Goal: Information Seeking & Learning: Learn about a topic

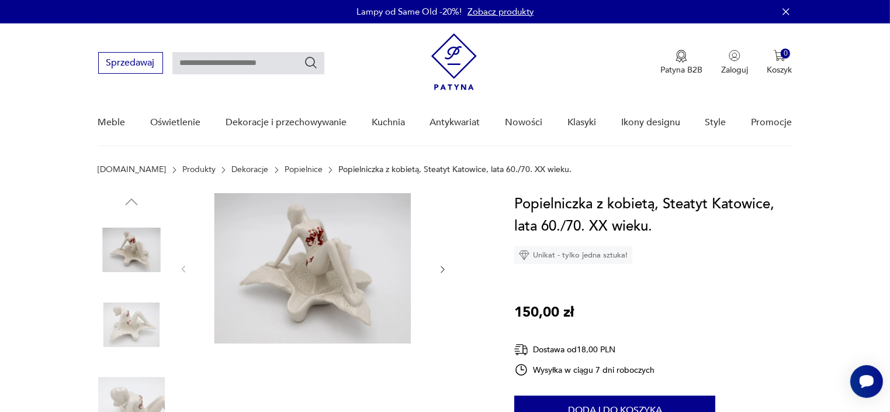
click at [147, 333] on img at bounding box center [131, 324] width 67 height 67
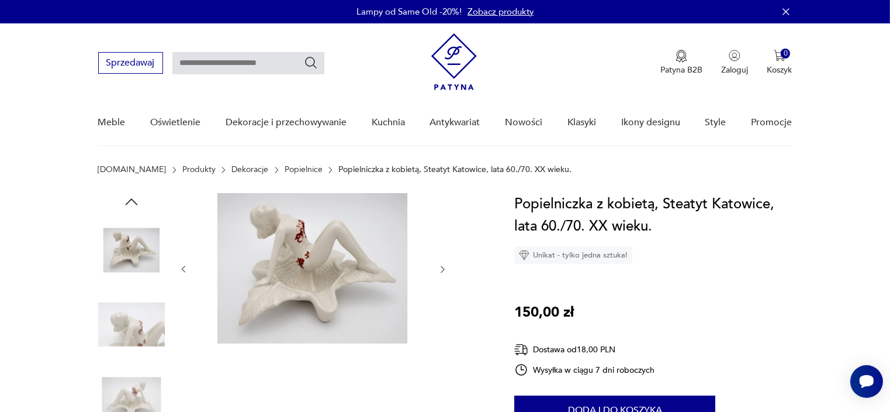
click at [140, 336] on img at bounding box center [131, 324] width 67 height 67
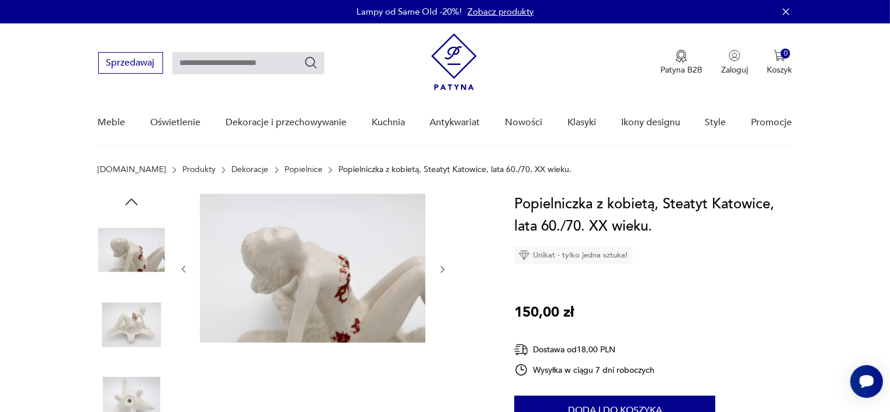
click at [137, 336] on img at bounding box center [131, 324] width 67 height 67
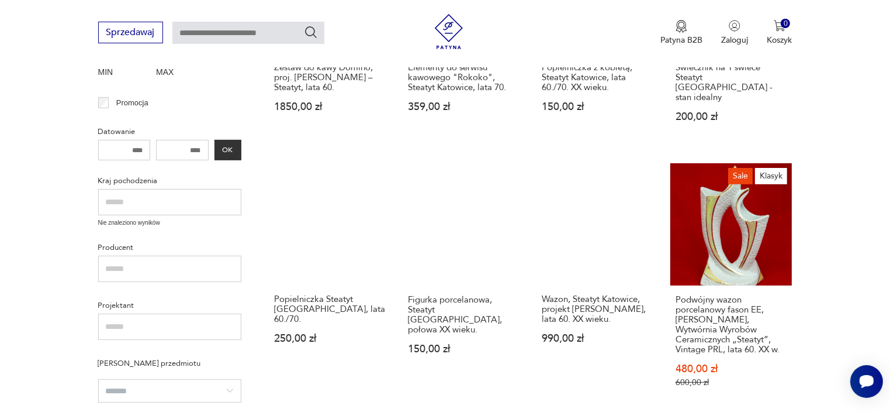
scroll to position [336, 0]
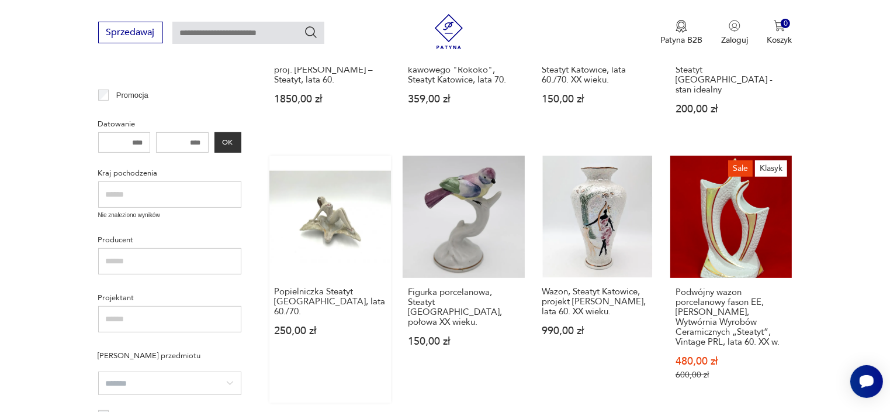
click at [341, 241] on link "Popielniczka Steatyt [GEOGRAPHIC_DATA], lata 60./70. 250,00 zł" at bounding box center [331, 279] width 122 height 247
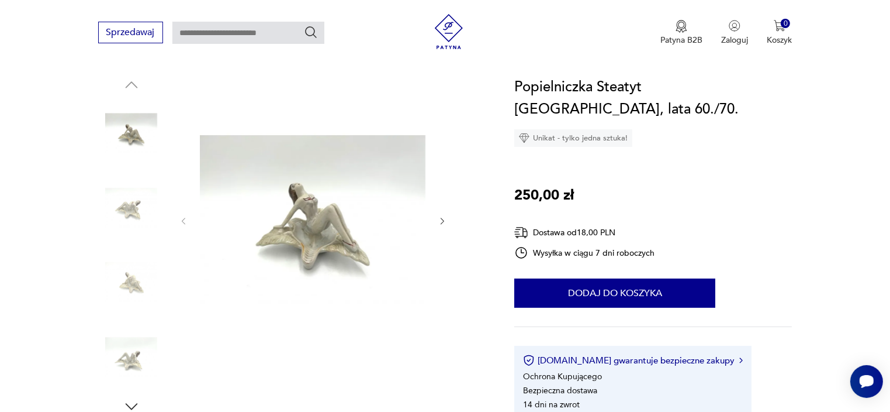
scroll to position [117, 0]
click at [133, 140] on img at bounding box center [131, 132] width 67 height 67
click at [442, 220] on icon "button" at bounding box center [443, 221] width 10 height 10
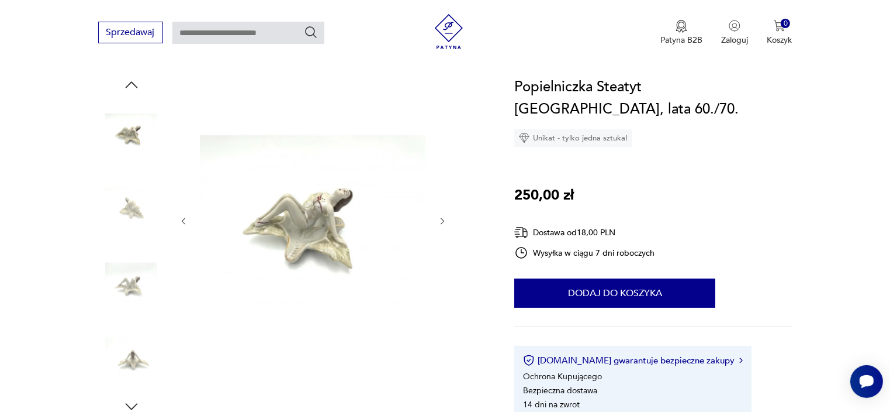
click at [442, 220] on icon "button" at bounding box center [443, 221] width 10 height 10
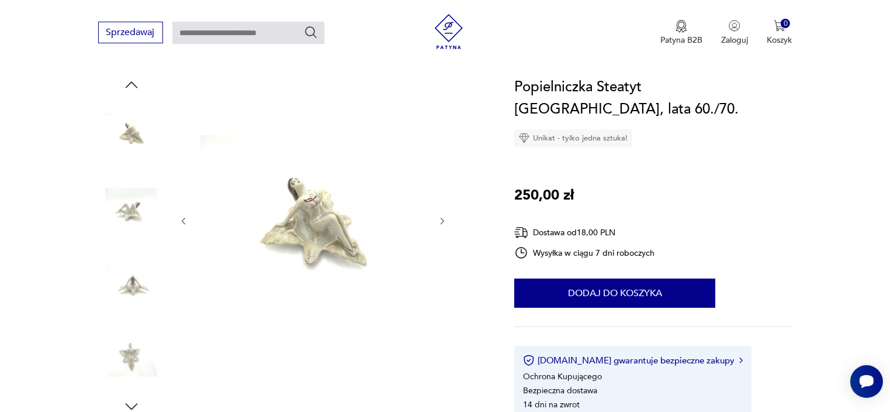
click at [442, 220] on icon "button" at bounding box center [443, 221] width 10 height 10
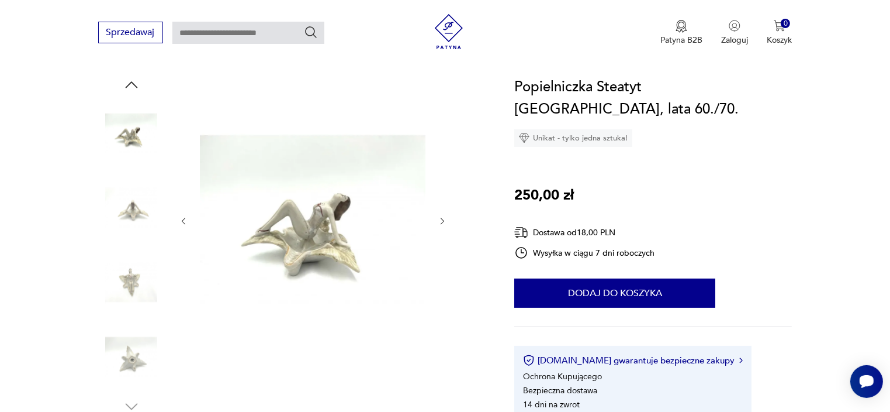
click at [440, 222] on icon "button" at bounding box center [443, 221] width 10 height 10
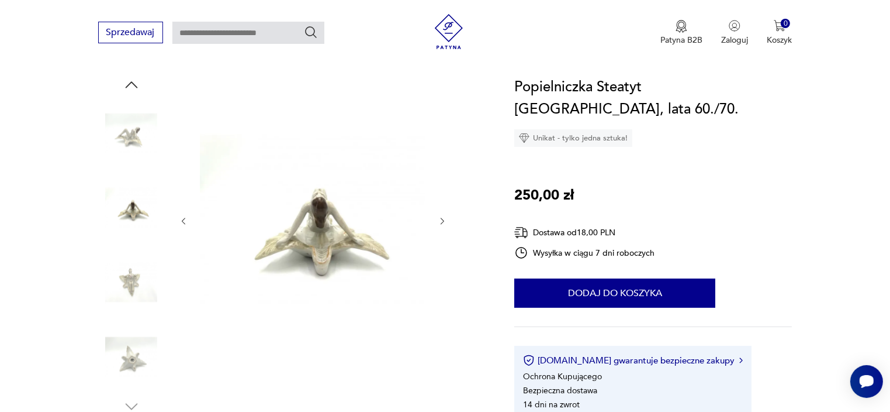
click at [440, 222] on icon "button" at bounding box center [443, 221] width 10 height 10
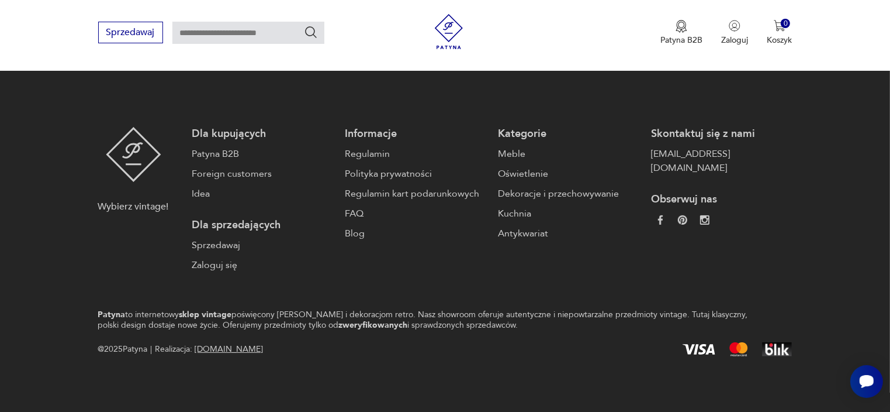
scroll to position [336, 0]
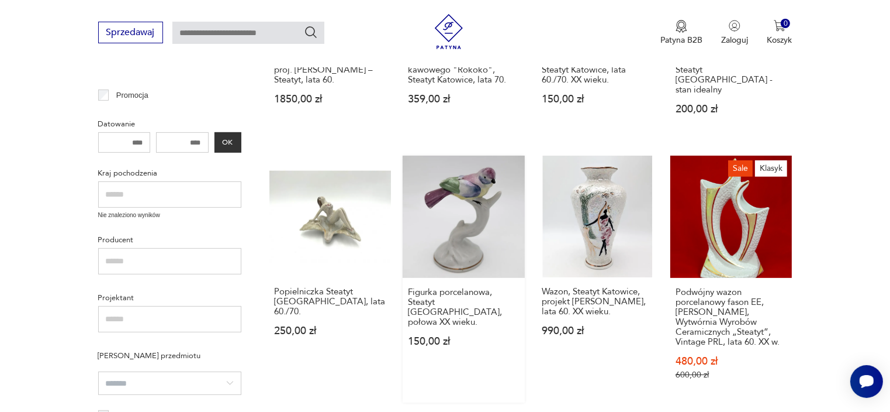
click at [466, 210] on link "Figurka porcelanowa, Steatyt [GEOGRAPHIC_DATA], połowa XX wieku. 150,00 zł" at bounding box center [464, 279] width 122 height 247
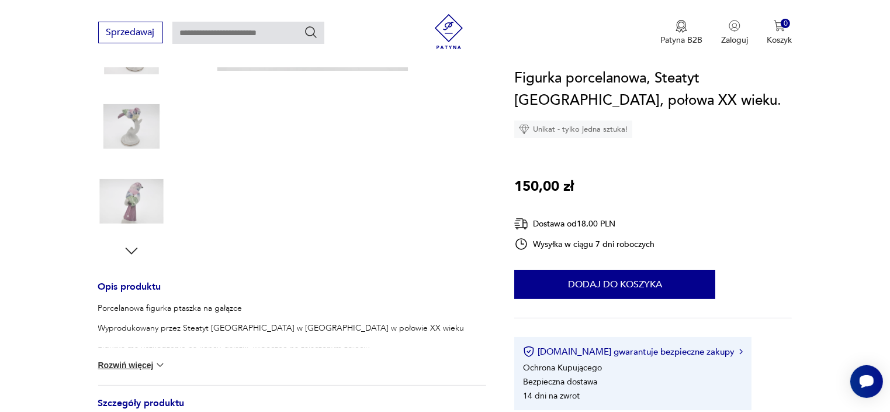
scroll to position [117, 0]
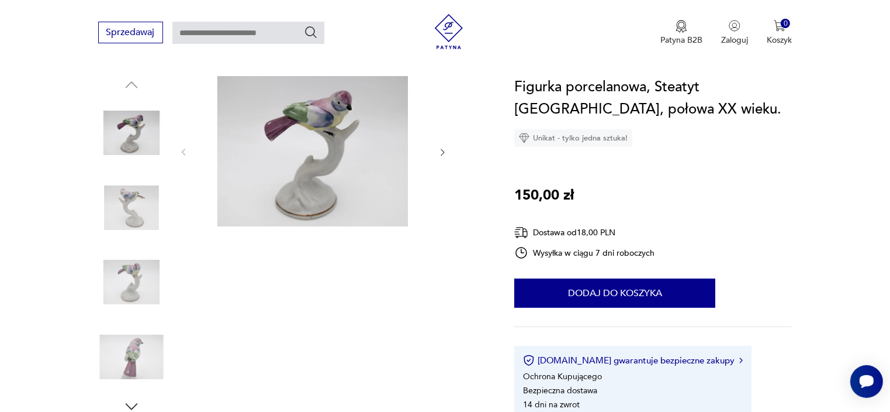
click at [444, 153] on icon "button" at bounding box center [443, 152] width 10 height 10
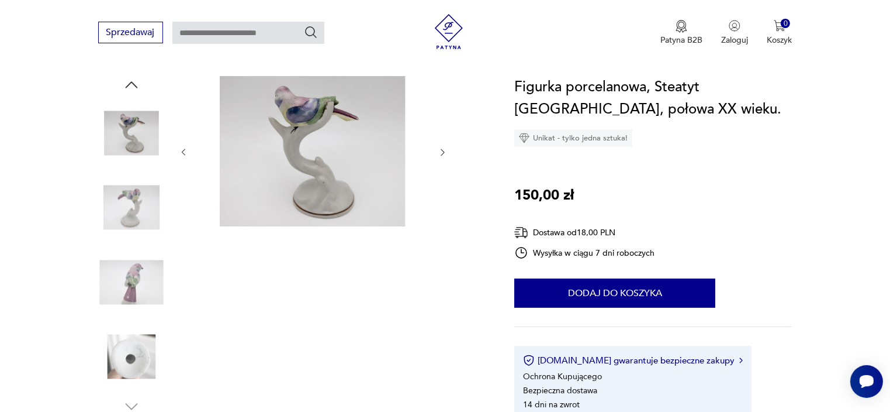
click at [440, 153] on icon "button" at bounding box center [443, 152] width 10 height 10
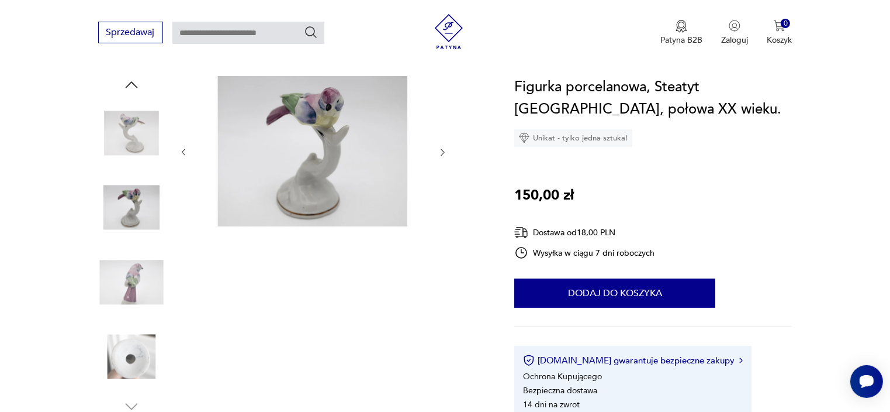
click at [440, 153] on icon "button" at bounding box center [443, 152] width 10 height 10
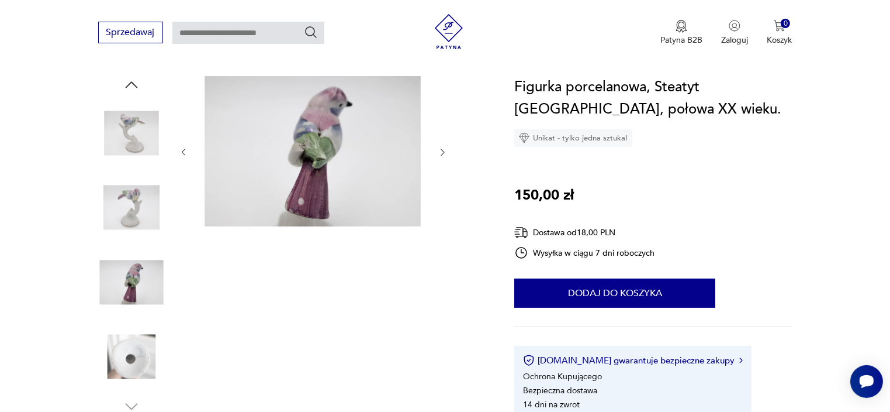
click at [440, 153] on icon "button" at bounding box center [443, 152] width 10 height 10
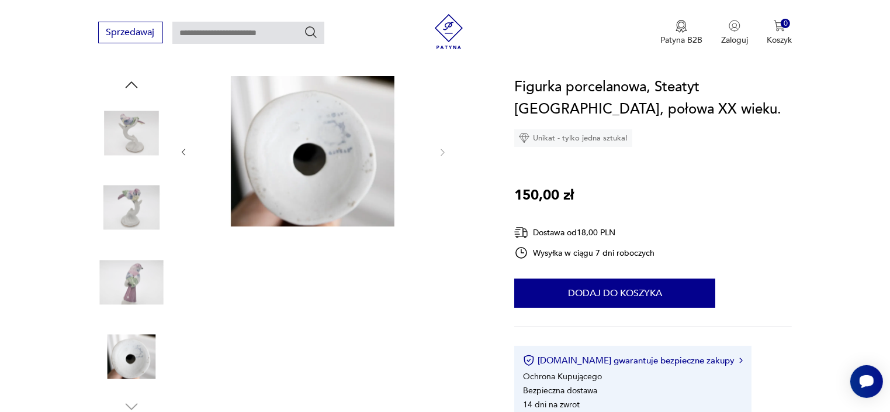
click at [126, 295] on img at bounding box center [131, 281] width 67 height 67
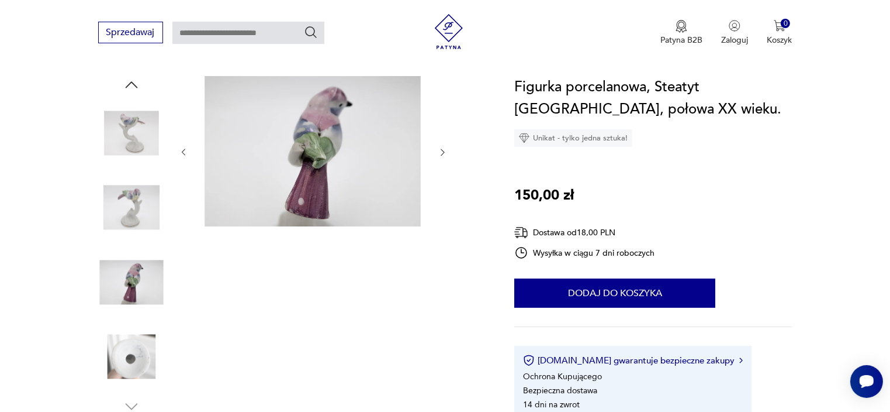
click at [375, 187] on img at bounding box center [313, 151] width 226 height 150
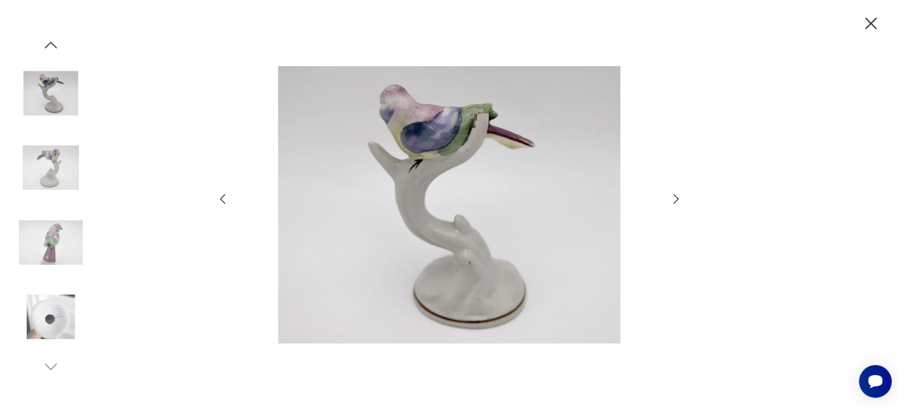
click at [429, 183] on img at bounding box center [449, 204] width 416 height 329
click at [675, 203] on icon "button" at bounding box center [676, 199] width 14 height 14
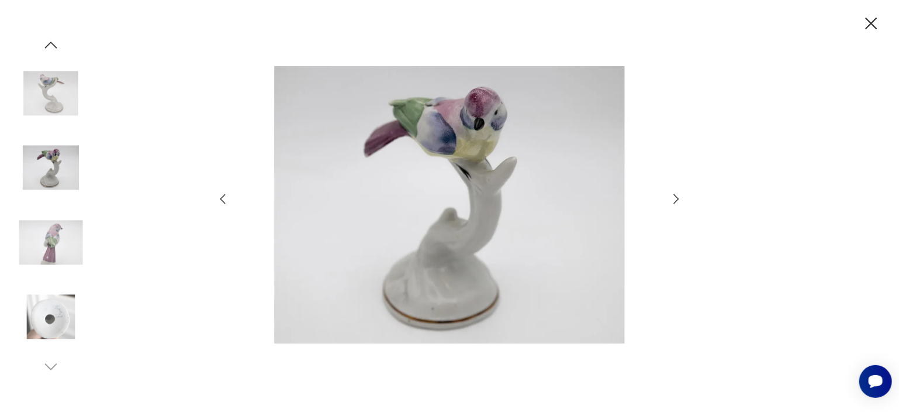
click at [675, 203] on icon "button" at bounding box center [676, 199] width 14 height 14
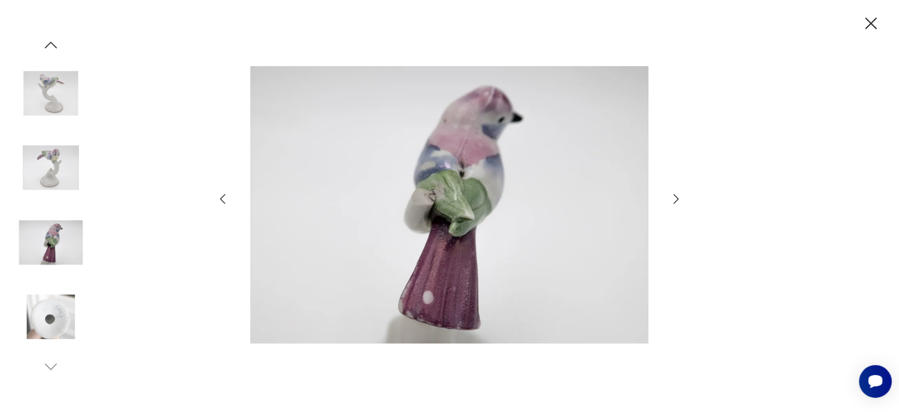
click at [675, 203] on icon "button" at bounding box center [676, 199] width 14 height 14
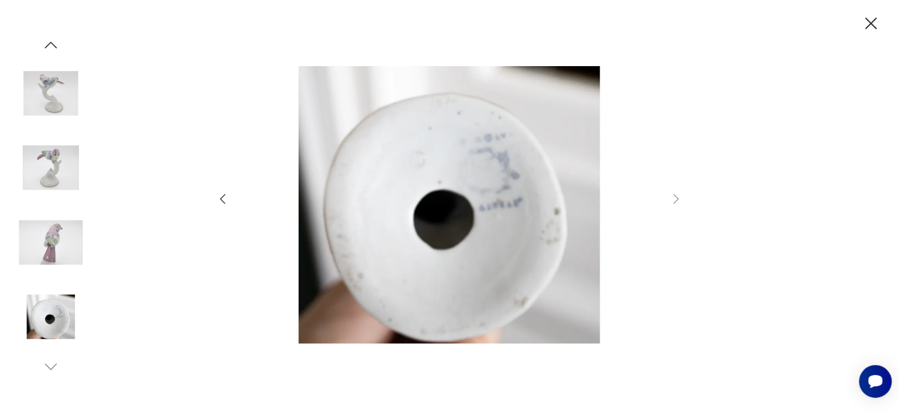
drag, startPoint x: 868, startPoint y: 19, endPoint x: 750, endPoint y: 56, distance: 124.1
click at [864, 20] on icon "button" at bounding box center [871, 23] width 20 height 20
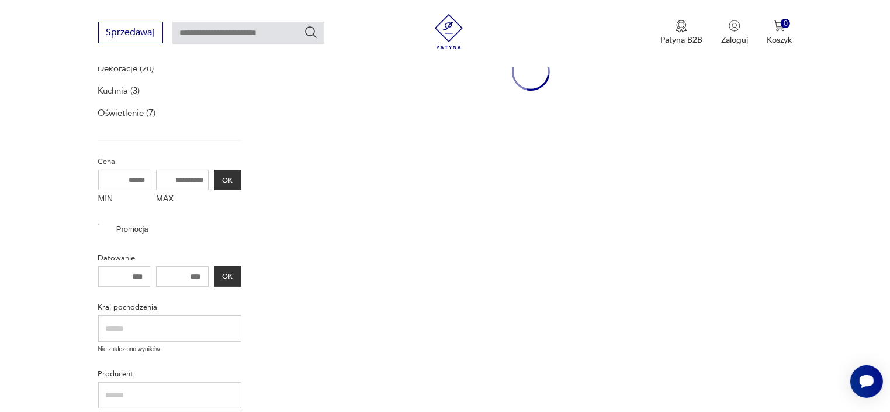
scroll to position [336, 0]
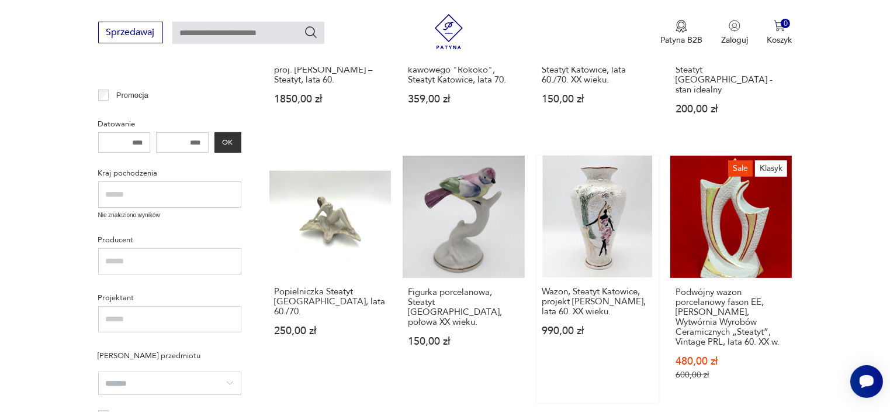
click at [586, 216] on link "Wazon, Steatyt Katowice, projekt [PERSON_NAME], lata 60. XX wieku. 990,00 zł" at bounding box center [598, 279] width 122 height 247
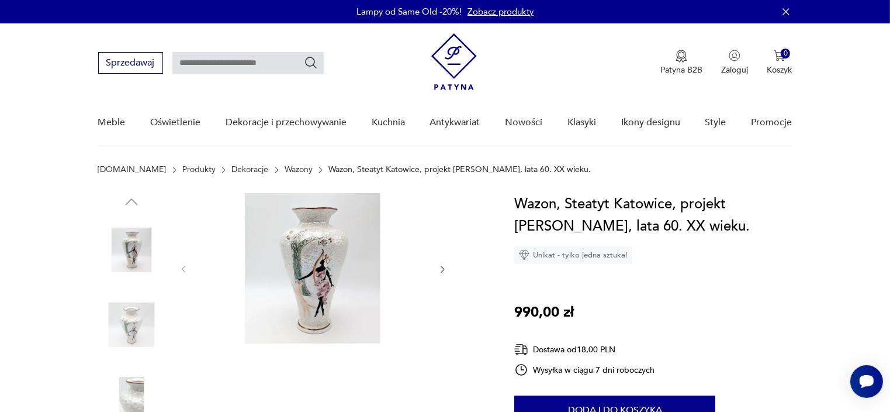
click at [317, 295] on img at bounding box center [313, 268] width 226 height 150
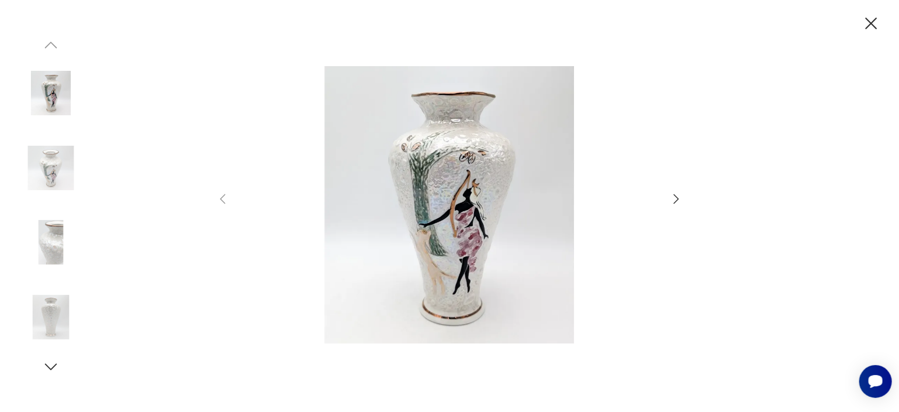
click at [675, 198] on icon "button" at bounding box center [676, 199] width 14 height 14
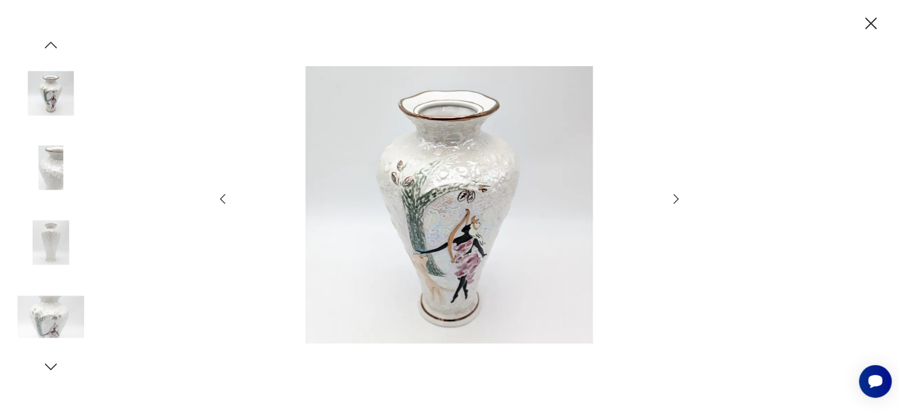
click at [675, 198] on icon "button" at bounding box center [676, 199] width 14 height 14
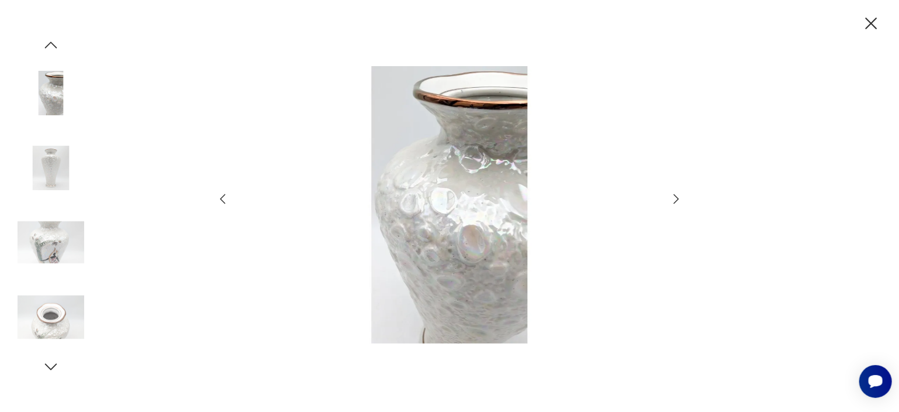
click at [675, 198] on icon "button" at bounding box center [676, 199] width 14 height 14
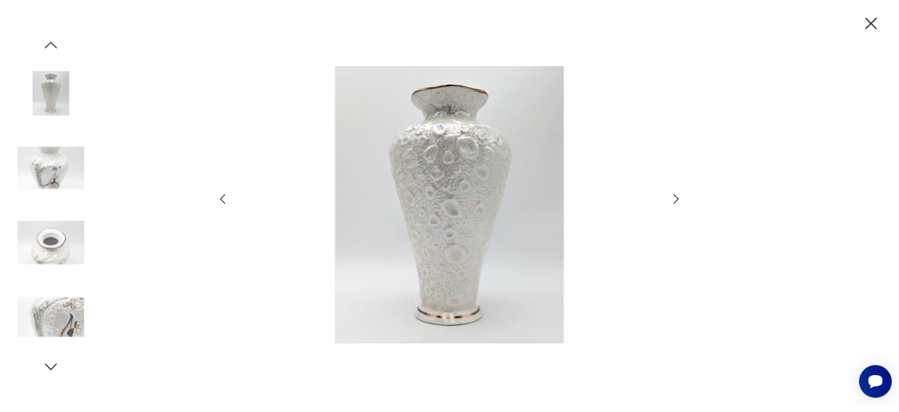
click at [675, 198] on icon "button" at bounding box center [676, 199] width 14 height 14
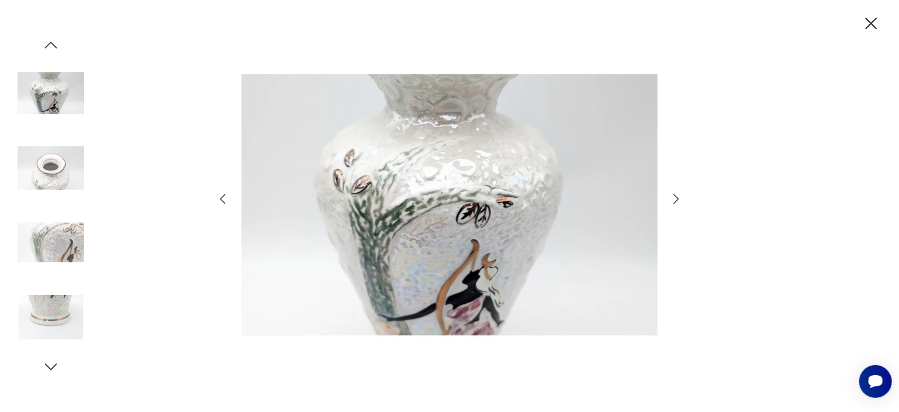
click at [674, 194] on icon "button" at bounding box center [676, 198] width 5 height 9
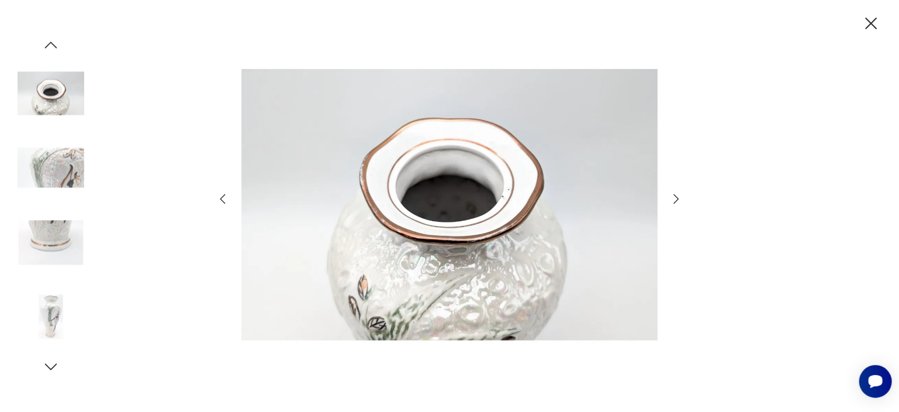
click at [674, 192] on icon "button" at bounding box center [676, 199] width 14 height 14
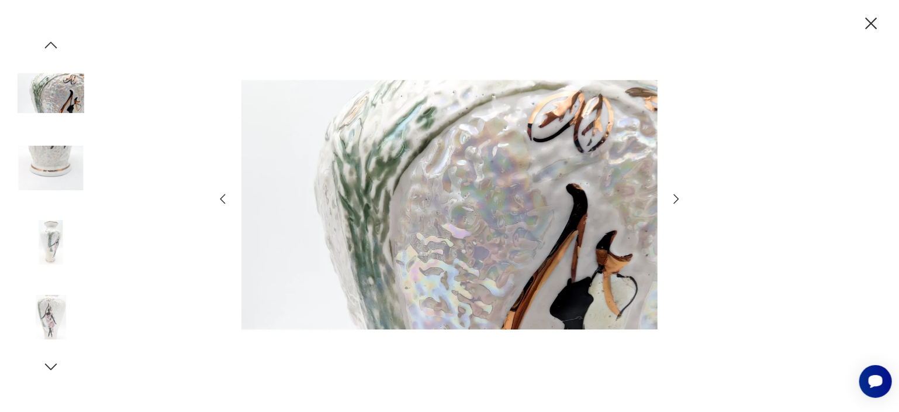
click at [674, 192] on icon "button" at bounding box center [676, 199] width 14 height 14
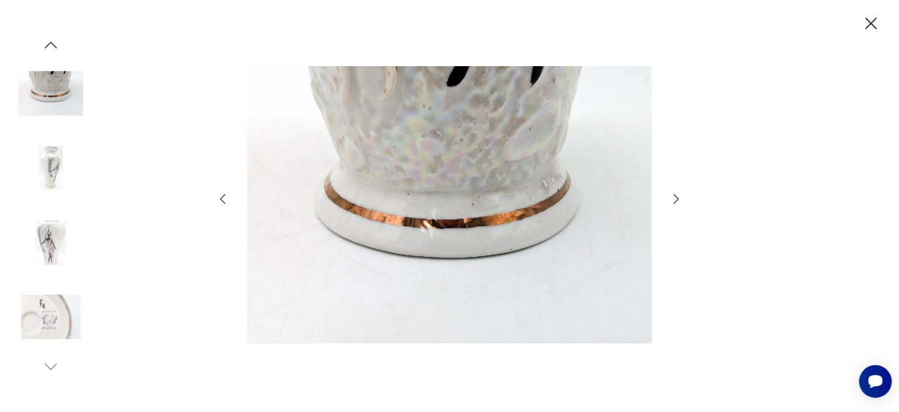
click at [674, 192] on icon "button" at bounding box center [676, 199] width 14 height 14
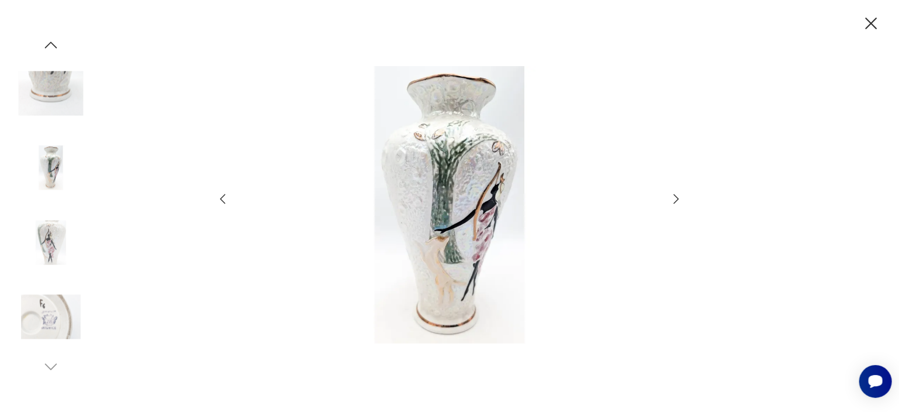
click at [674, 192] on icon "button" at bounding box center [676, 199] width 14 height 14
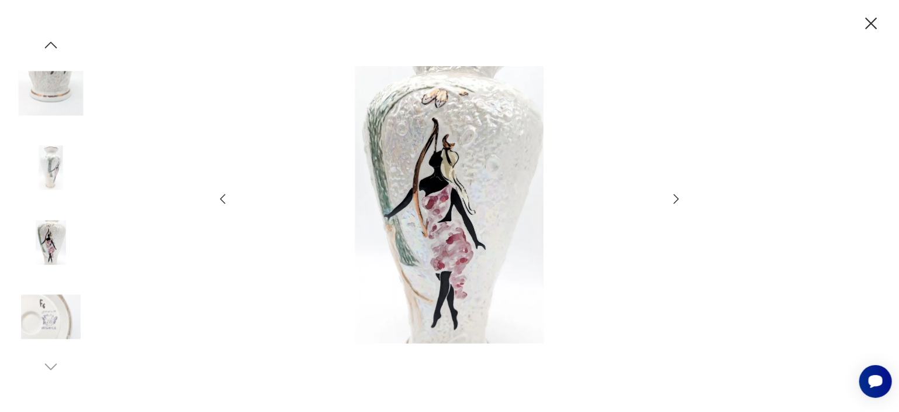
click at [674, 192] on icon "button" at bounding box center [676, 199] width 14 height 14
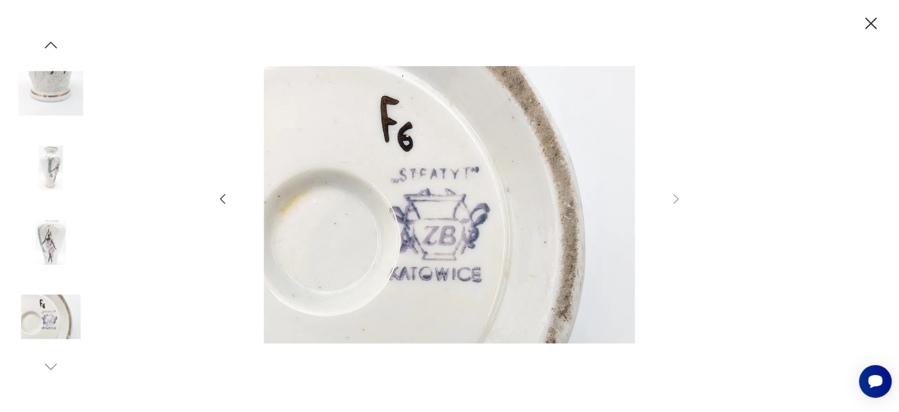
drag, startPoint x: 877, startPoint y: 22, endPoint x: 705, endPoint y: 127, distance: 202.4
click at [854, 22] on div at bounding box center [449, 206] width 899 height 412
click at [871, 24] on icon "button" at bounding box center [872, 24] width 12 height 12
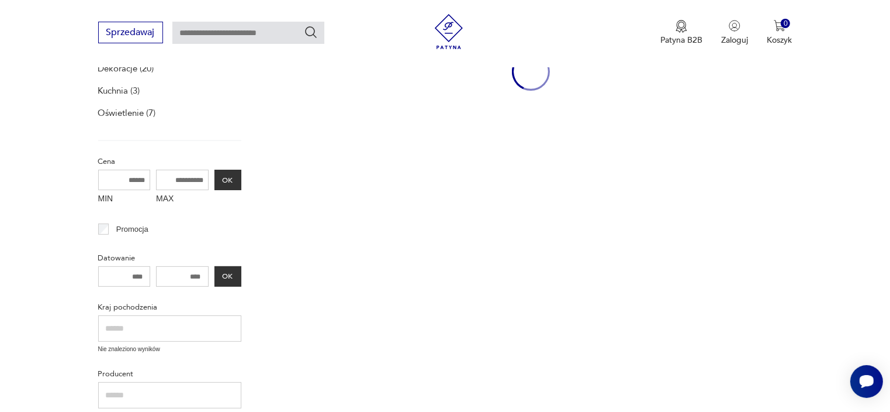
scroll to position [336, 0]
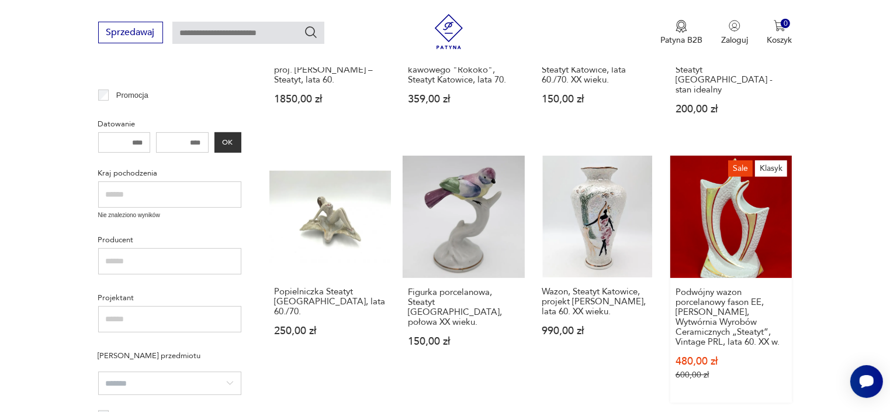
click at [746, 232] on link "Sale Klasyk Podwójny wazon porcelanowy fason EE, [PERSON_NAME], Wytwórnia Wyrob…" at bounding box center [732, 279] width 122 height 247
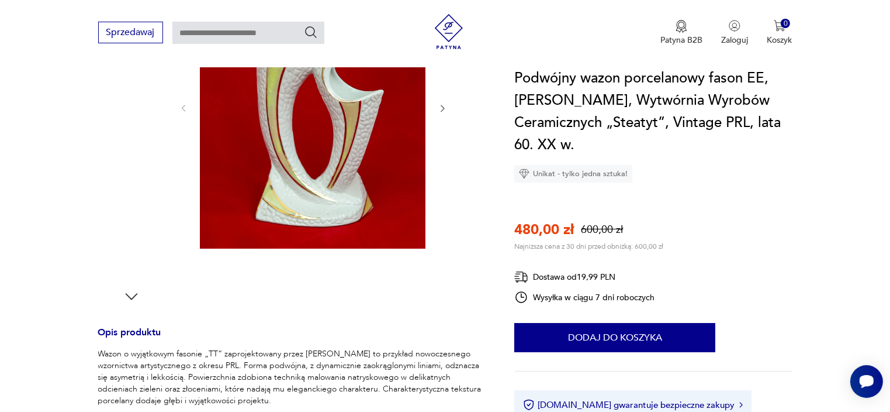
scroll to position [351, 0]
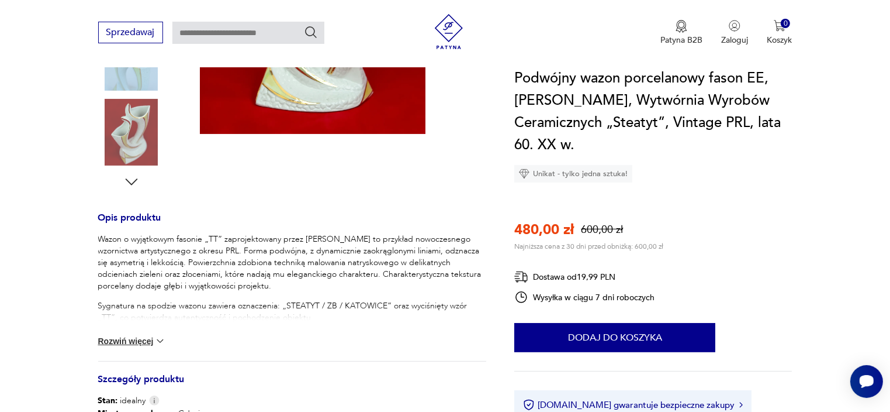
click at [147, 336] on button "Rozwiń więcej" at bounding box center [132, 341] width 68 height 12
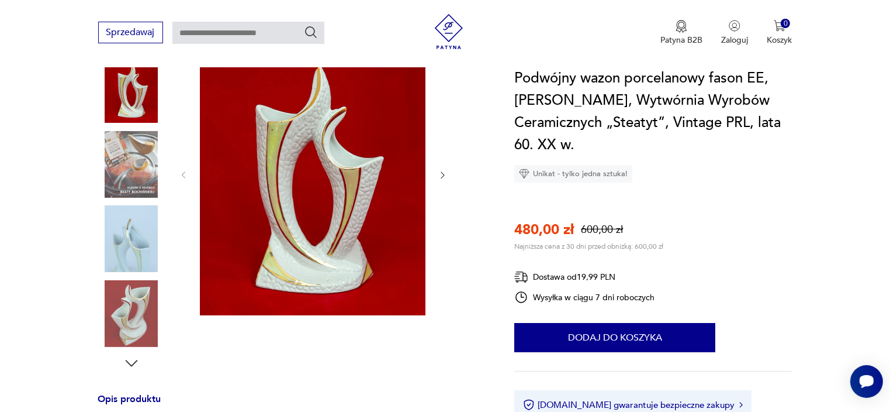
scroll to position [117, 0]
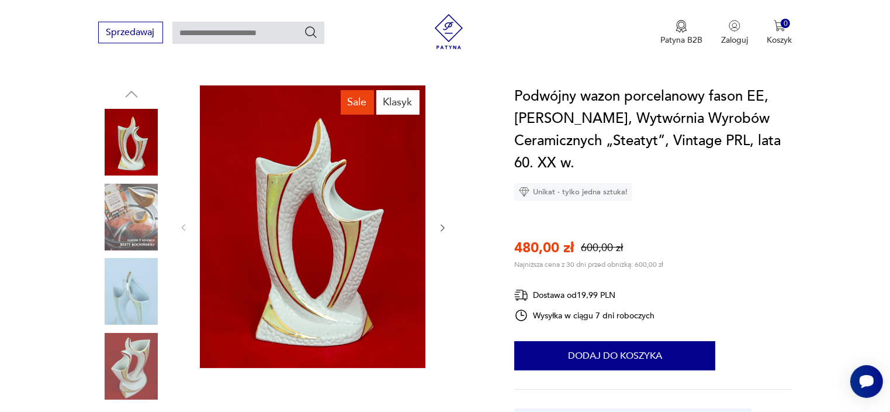
click at [313, 253] on img at bounding box center [313, 226] width 226 height 282
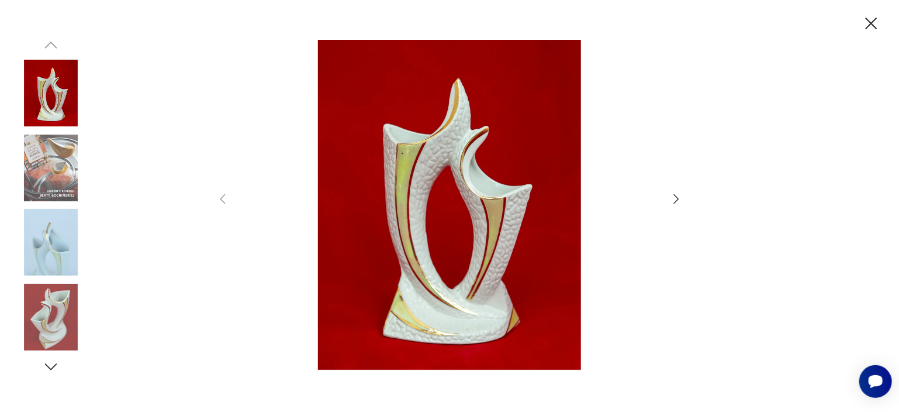
click at [678, 199] on icon "button" at bounding box center [676, 199] width 14 height 14
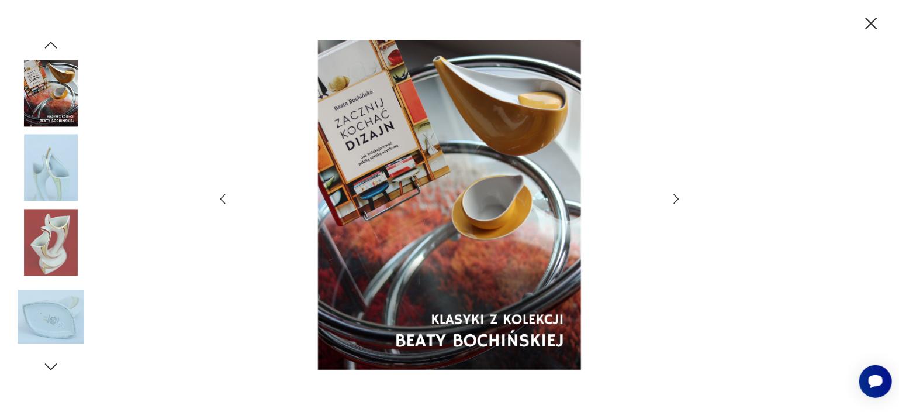
click at [676, 199] on icon "button" at bounding box center [676, 199] width 14 height 14
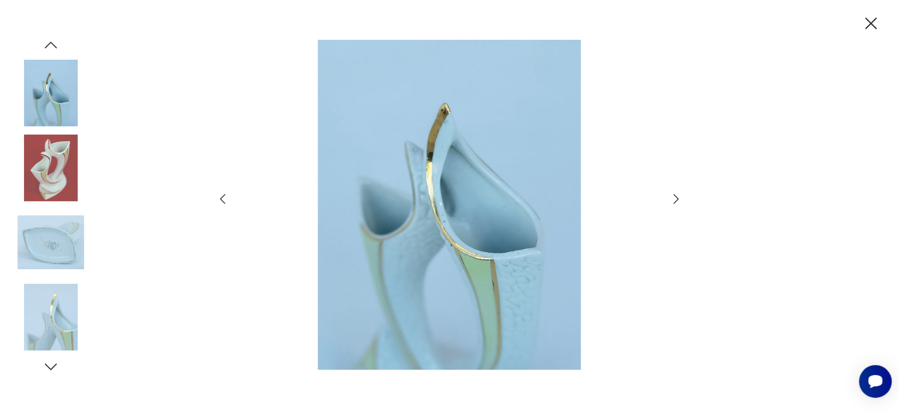
click at [676, 199] on icon "button" at bounding box center [676, 199] width 14 height 14
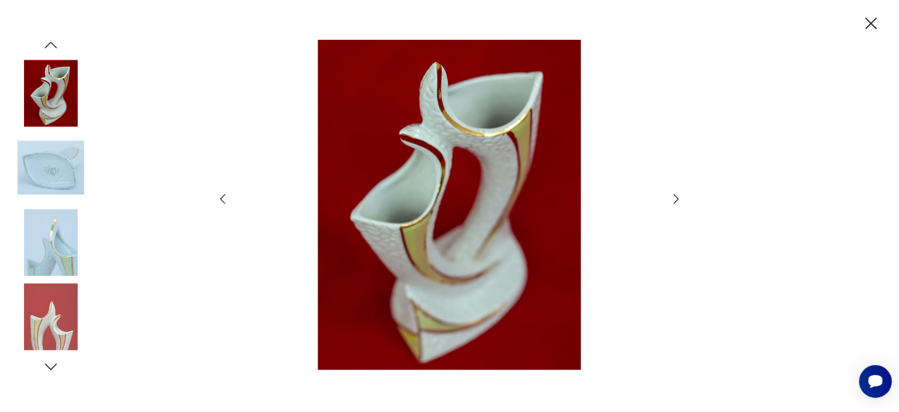
click at [676, 199] on icon "button" at bounding box center [676, 199] width 14 height 14
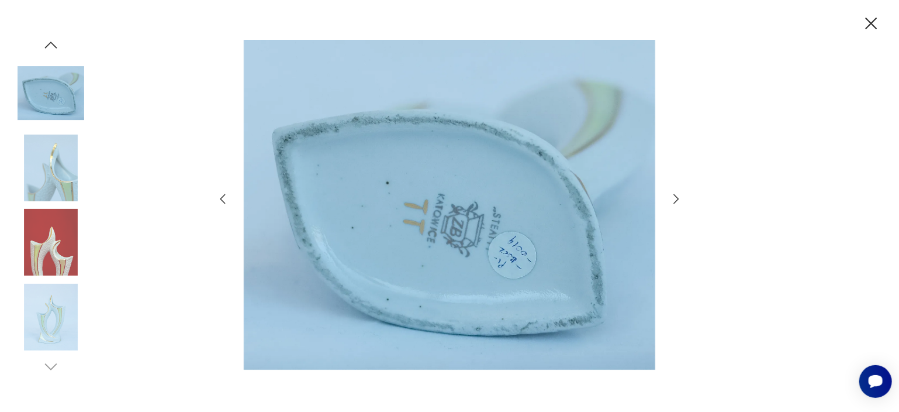
click at [874, 20] on icon "button" at bounding box center [872, 24] width 12 height 12
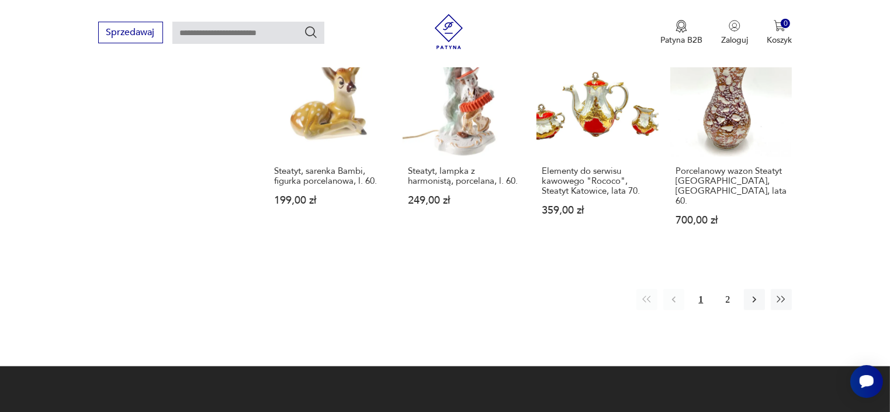
scroll to position [1038, 0]
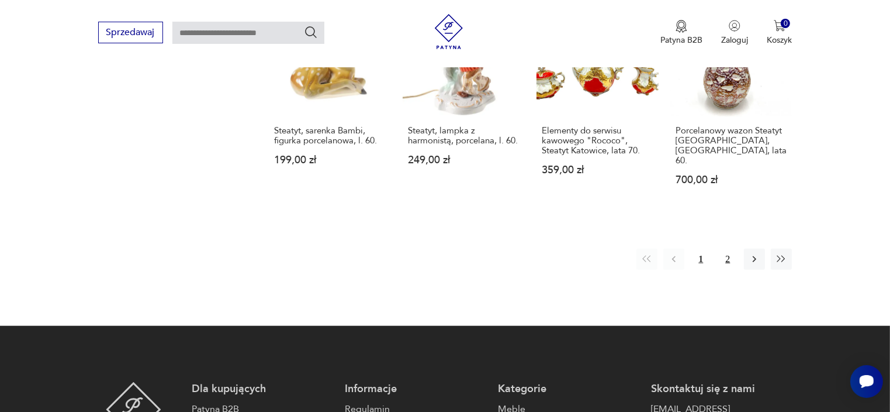
click at [730, 248] on button "2" at bounding box center [727, 258] width 21 height 21
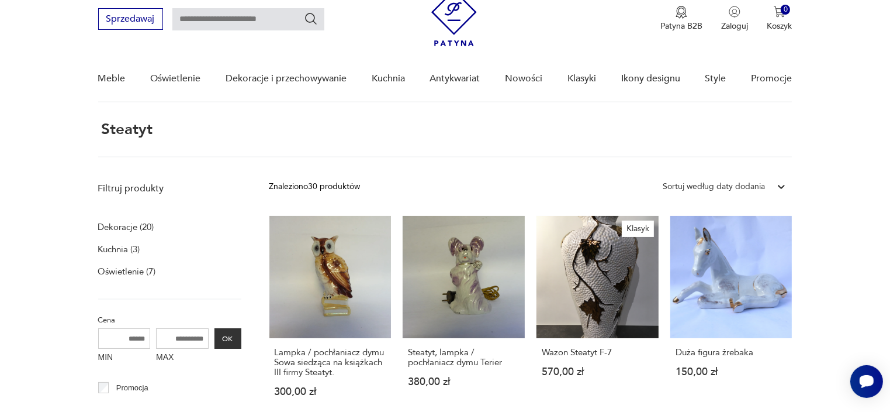
scroll to position [278, 0]
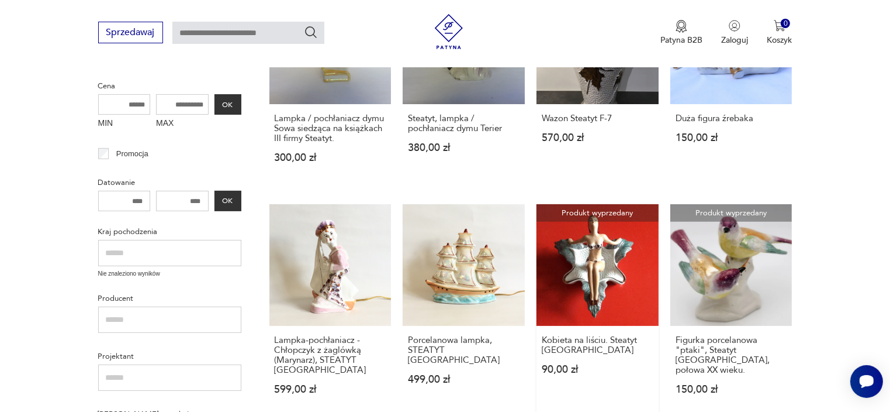
click at [645, 285] on link "Produkt wyprzedany Kobieta na liściu. Steatyt Katowice 90,00 zł" at bounding box center [598, 310] width 122 height 213
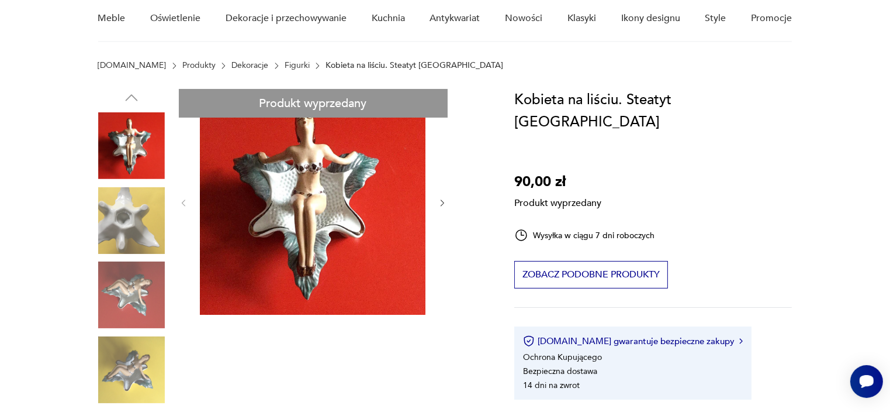
scroll to position [175, 0]
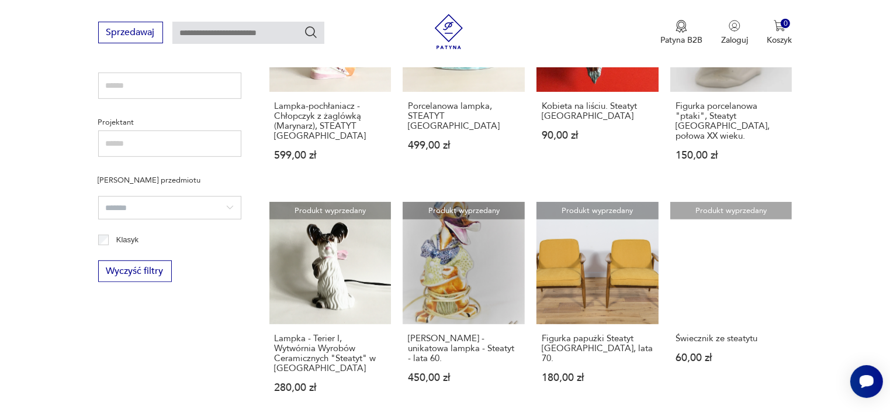
scroll to position [745, 0]
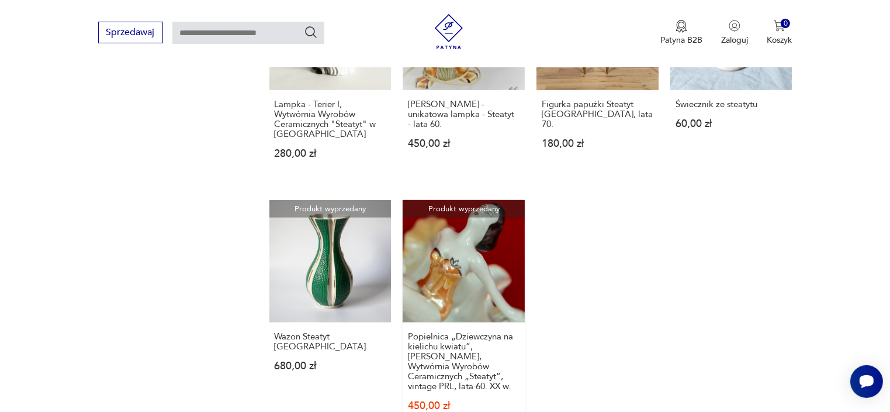
click at [458, 285] on link "Produkt wyprzedany Popielnica „Dziewczyna na kielichu kwiatu”, [PERSON_NAME], W…" at bounding box center [464, 323] width 122 height 247
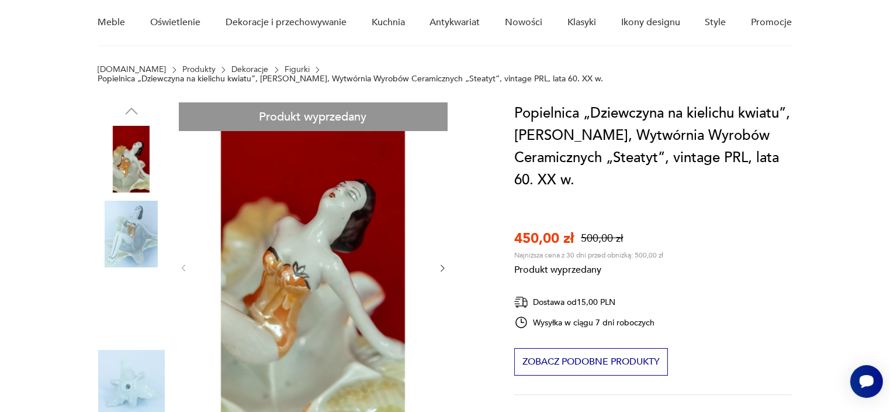
scroll to position [175, 0]
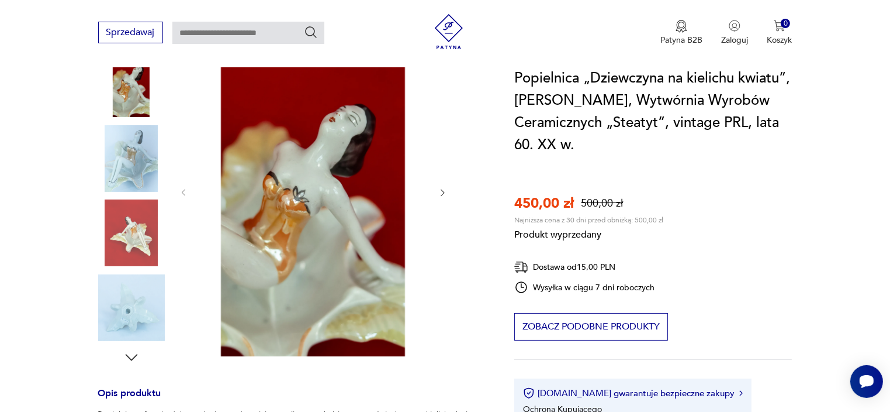
click at [129, 241] on div "Produkt wyprzedany Opis produktu Popielnica o formie dekoracyjnej, przedstawiaj…" at bounding box center [292, 403] width 389 height 752
click at [118, 106] on div "Produkt wyprzedany Opis produktu Popielnica o formie dekoracyjnej, przedstawiaj…" at bounding box center [292, 403] width 389 height 752
click at [439, 191] on div "Produkt wyprzedany Opis produktu Popielnica o formie dekoracyjnej, przedstawiaj…" at bounding box center [292, 403] width 389 height 752
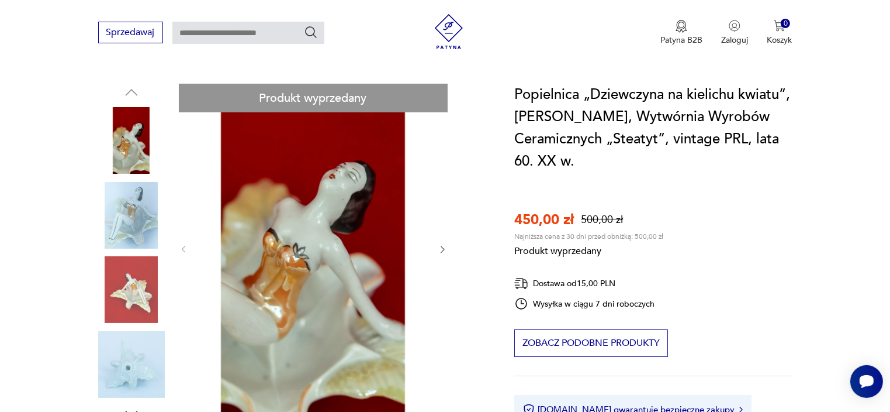
scroll to position [117, 0]
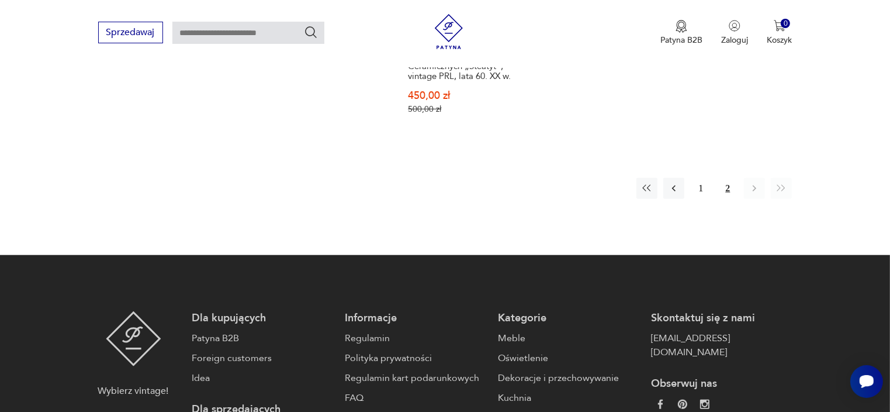
scroll to position [914, 0]
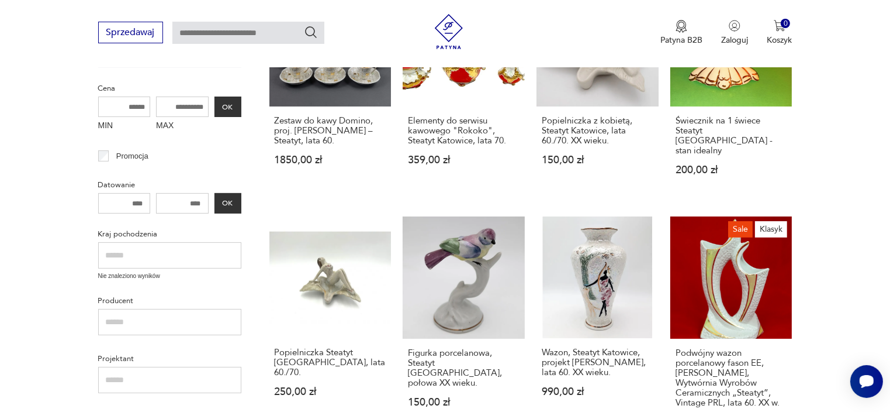
scroll to position [184, 0]
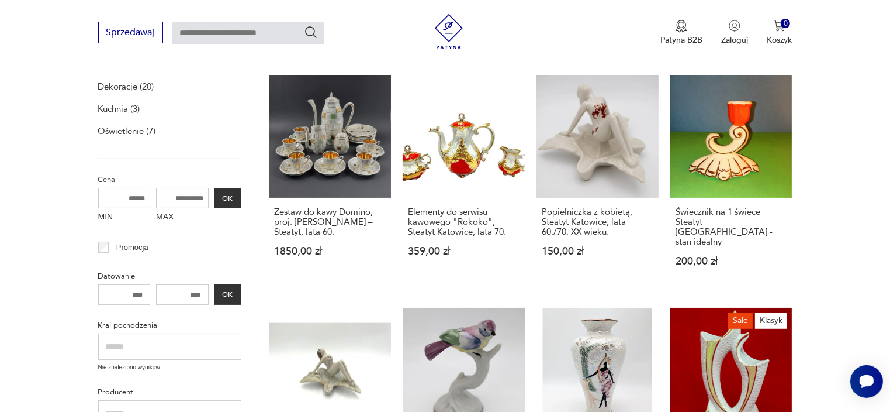
scroll to position [44, 0]
